Goal: Obtain resource: Obtain resource

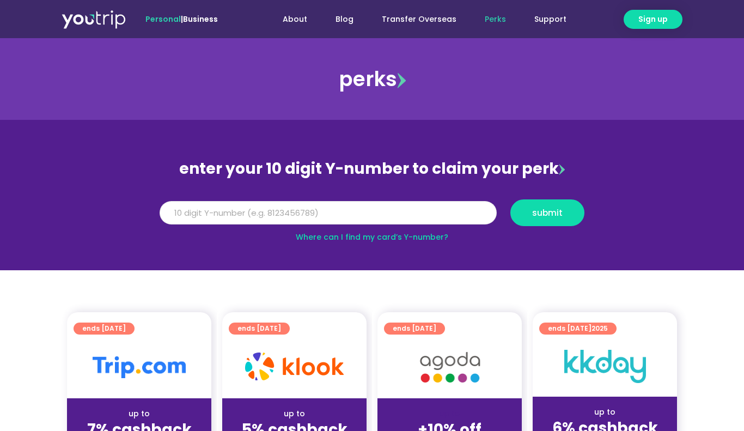
click at [389, 219] on input "Y Number" at bounding box center [328, 213] width 337 height 24
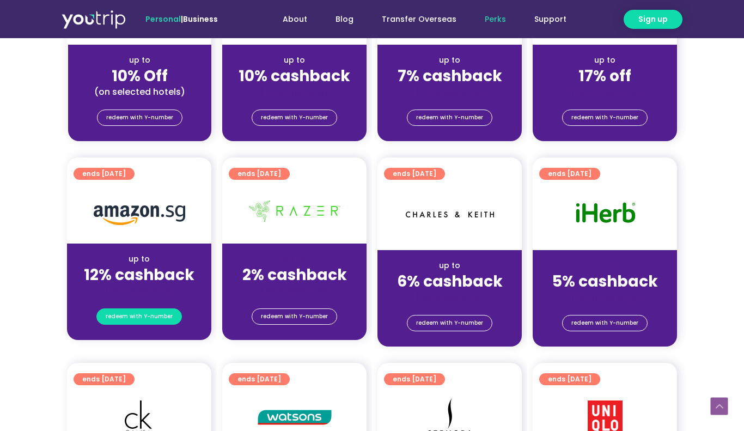
click at [157, 321] on span "redeem with Y-number" at bounding box center [139, 316] width 67 height 15
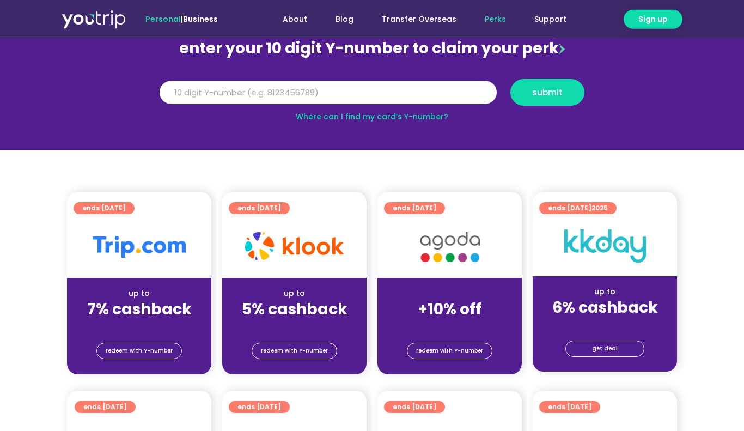
scroll to position [120, 0]
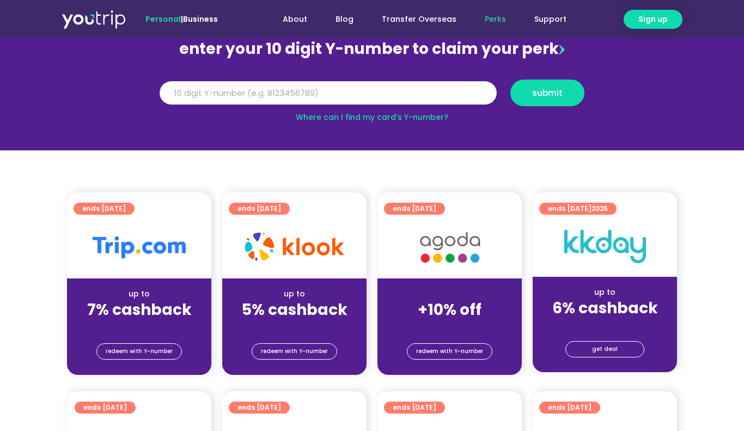
click at [359, 94] on input "Y Number" at bounding box center [328, 93] width 337 height 24
type input "8117873437"
click at [549, 87] on button "submit" at bounding box center [547, 93] width 74 height 27
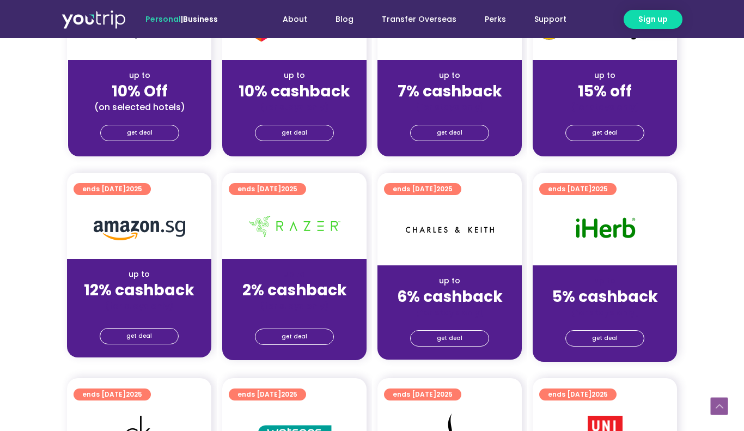
scroll to position [551, 0]
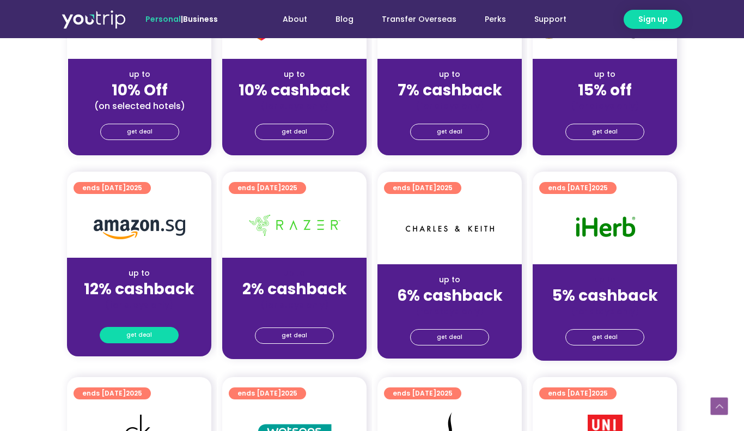
click at [156, 337] on link "get deal" at bounding box center [139, 335] width 79 height 16
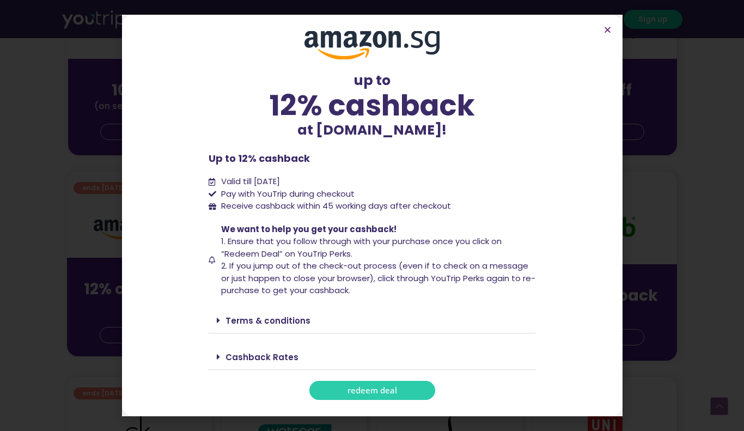
click at [340, 388] on link "redeem deal" at bounding box center [372, 390] width 126 height 19
